Goal: Task Accomplishment & Management: Manage account settings

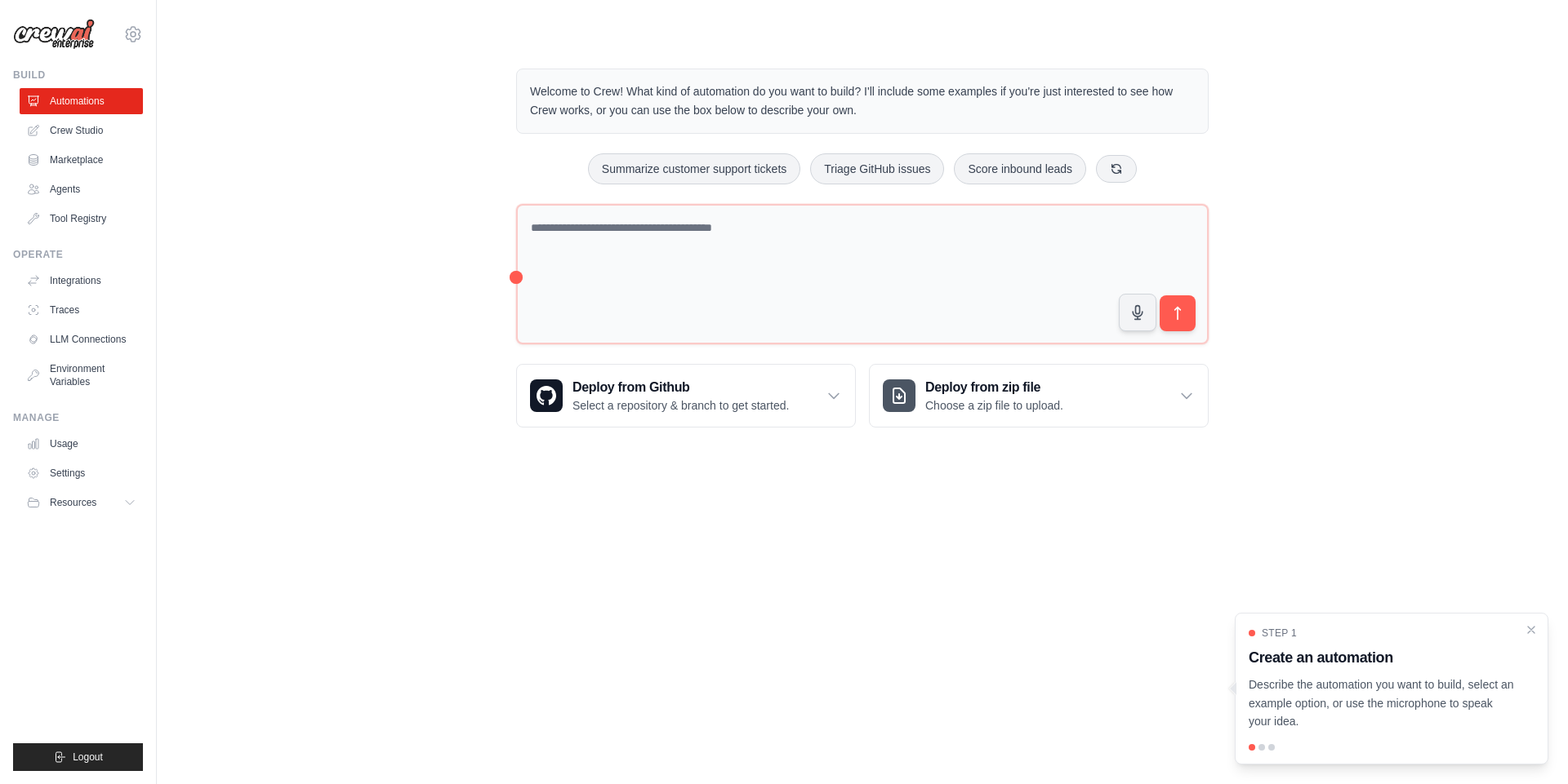
click at [322, 174] on div "Welcome to Crew! What kind of automation do you want to build? I'll include som…" at bounding box center [862, 248] width 1359 height 411
click at [80, 131] on link "Crew Studio" at bounding box center [83, 130] width 123 height 26
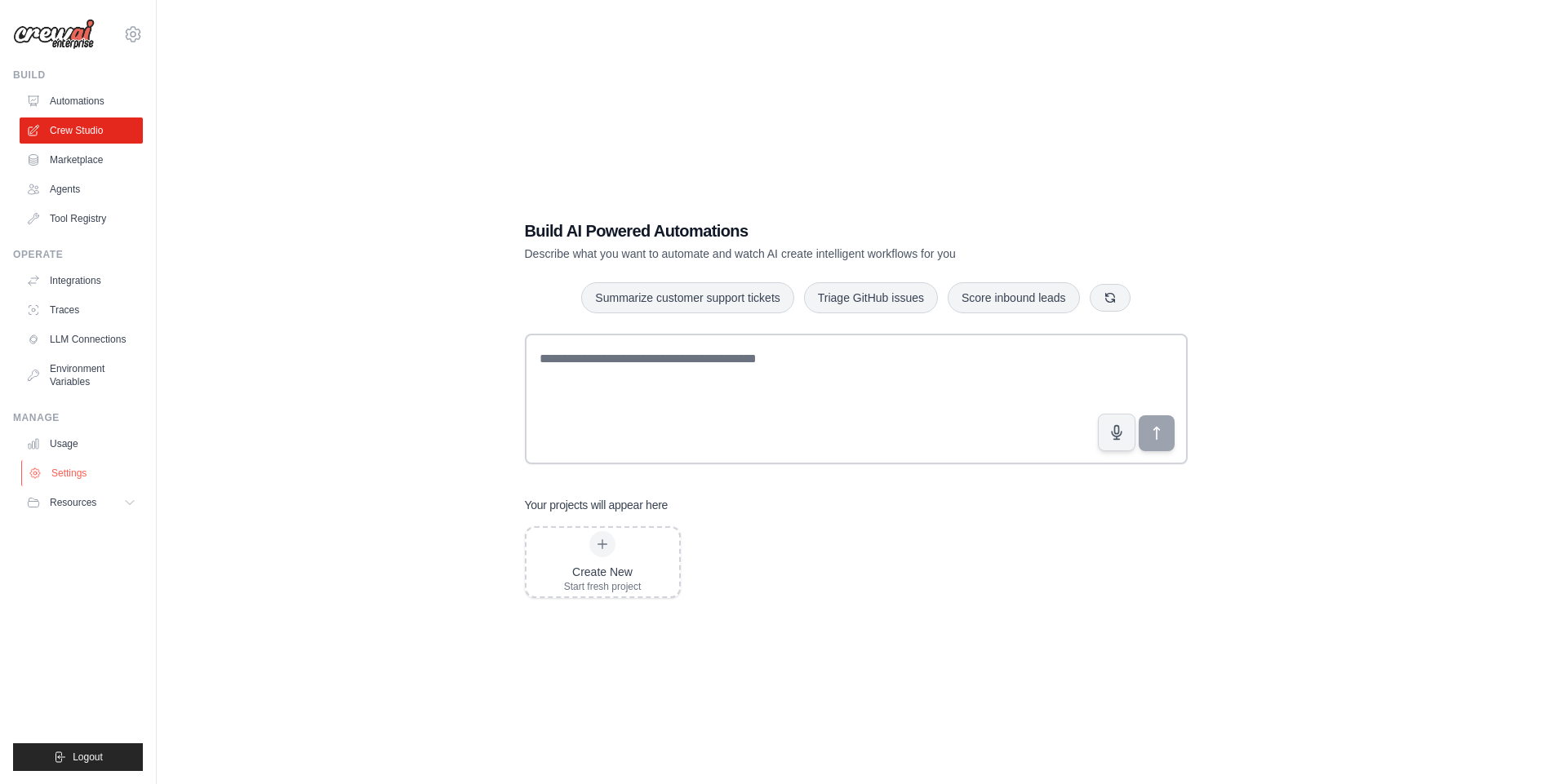
click at [98, 482] on link "Settings" at bounding box center [83, 473] width 123 height 26
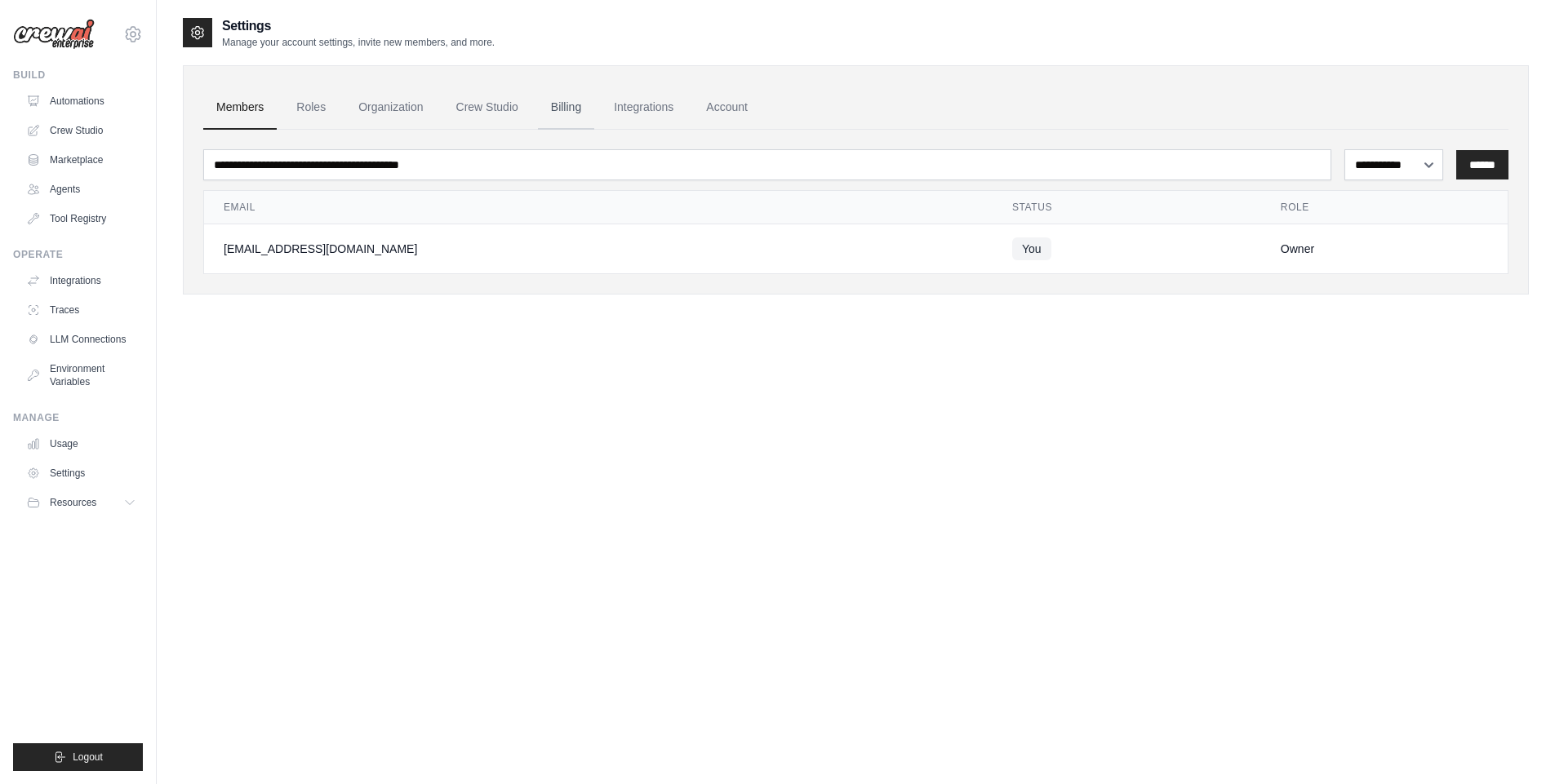
click at [554, 105] on link "Billing" at bounding box center [566, 107] width 56 height 44
